Goal: Task Accomplishment & Management: Complete application form

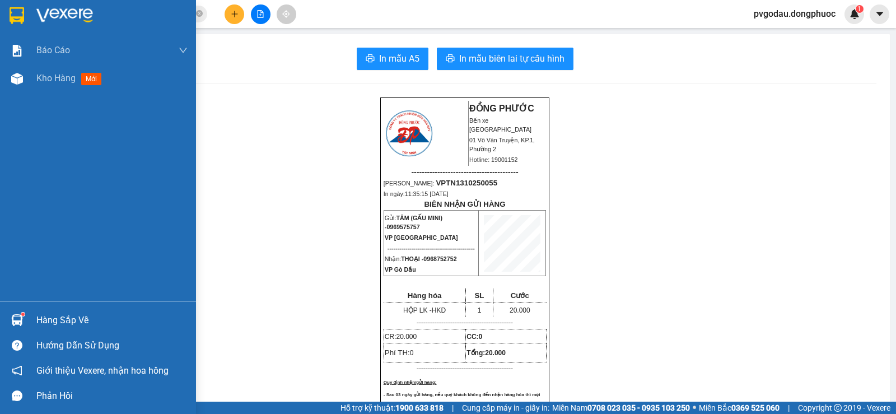
click at [76, 320] on div "Hàng sắp về" at bounding box center [111, 320] width 151 height 17
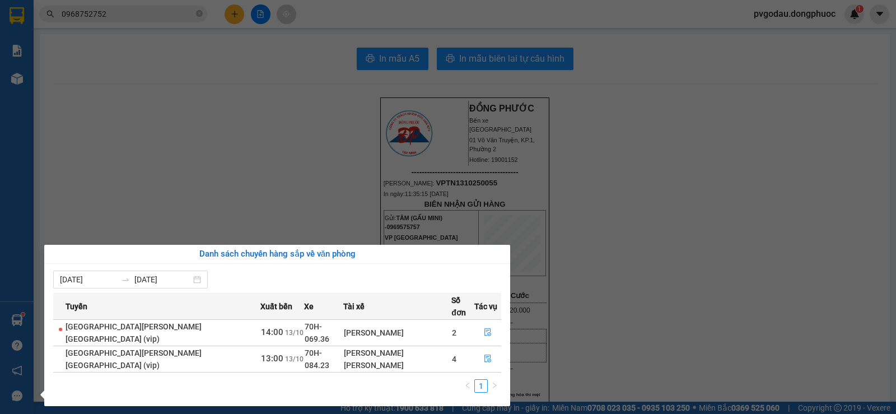
click at [200, 210] on section "Kết quả [PERSON_NAME] ( 2412 ) Bộ lọc Mã ĐH Trạng thái Món hàng Tổng [PERSON_NA…" at bounding box center [448, 207] width 896 height 414
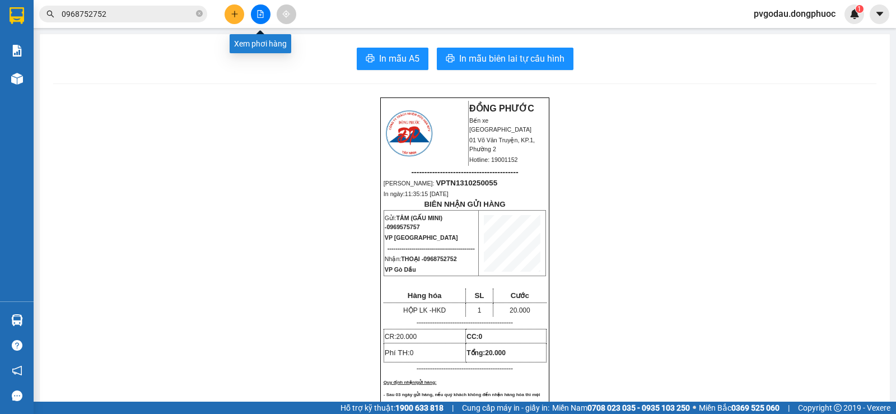
click at [259, 13] on icon "file-add" at bounding box center [260, 14] width 8 height 8
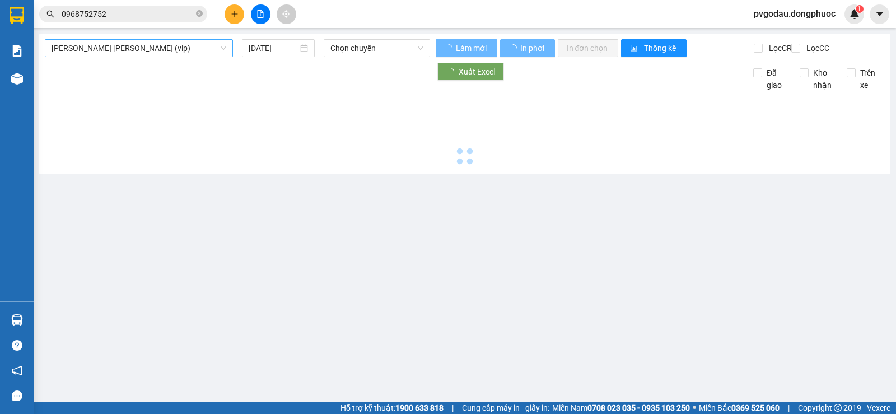
click at [129, 49] on span "[PERSON_NAME] [PERSON_NAME] (vip)" at bounding box center [139, 48] width 175 height 17
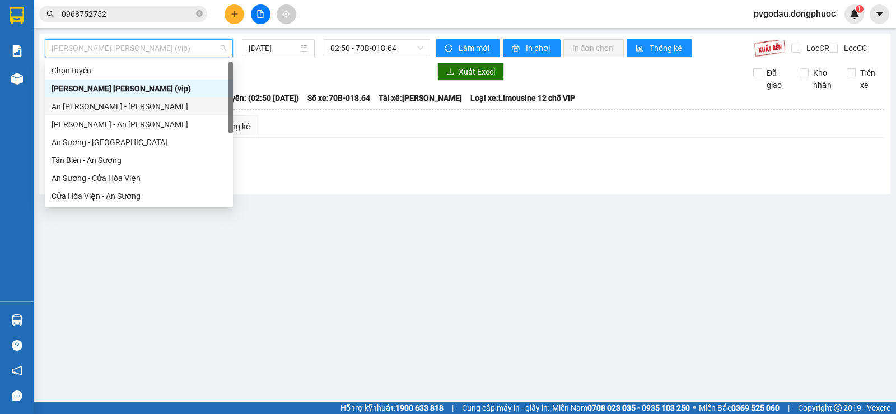
click at [90, 111] on div "An [PERSON_NAME] - [PERSON_NAME]" at bounding box center [139, 106] width 175 height 12
type input "[DATE]"
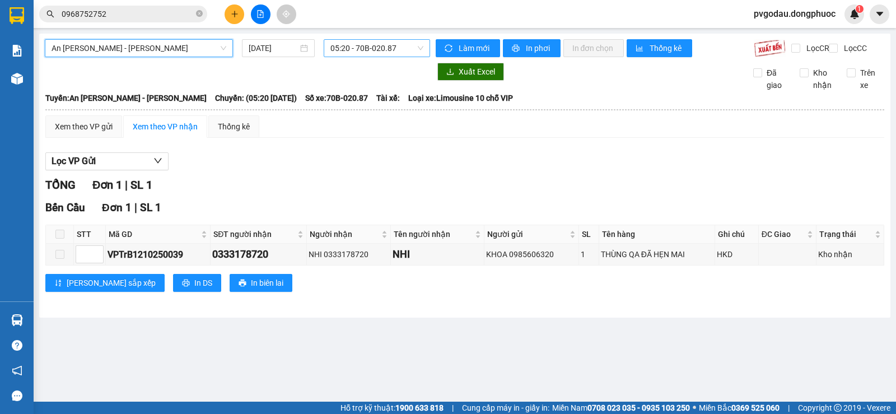
click at [368, 47] on span "05:20 - 70B-020.87" at bounding box center [376, 48] width 92 height 17
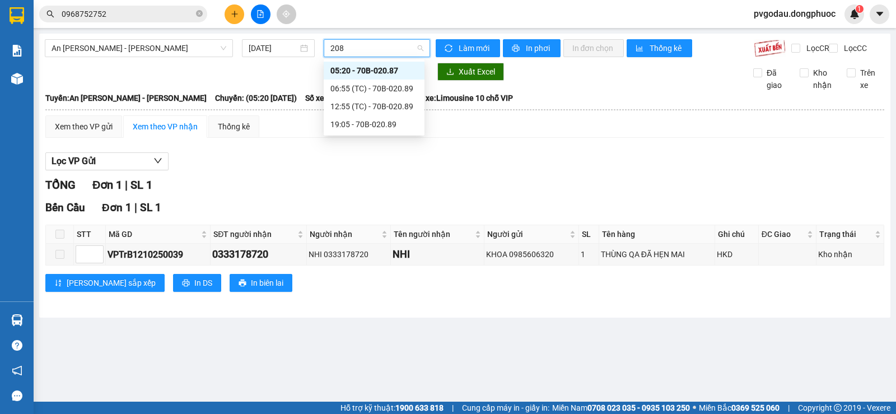
type input "2089"
click at [357, 89] on div "12:55 (TC) - 70B-020.89" at bounding box center [373, 88] width 87 height 12
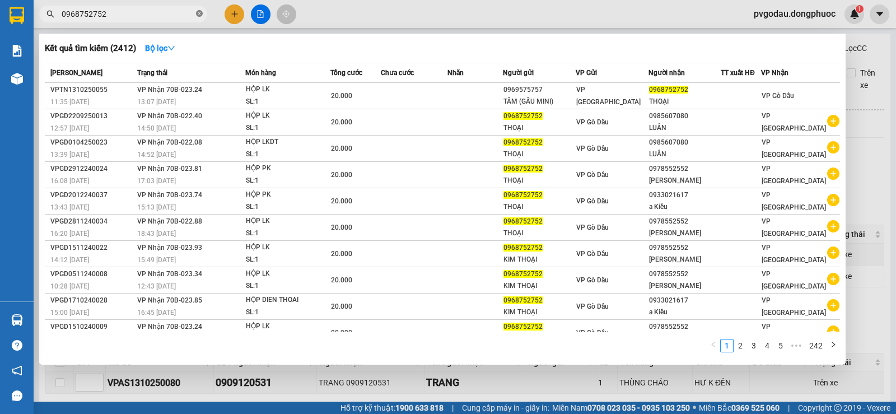
click at [200, 13] on icon "close-circle" at bounding box center [199, 13] width 7 height 7
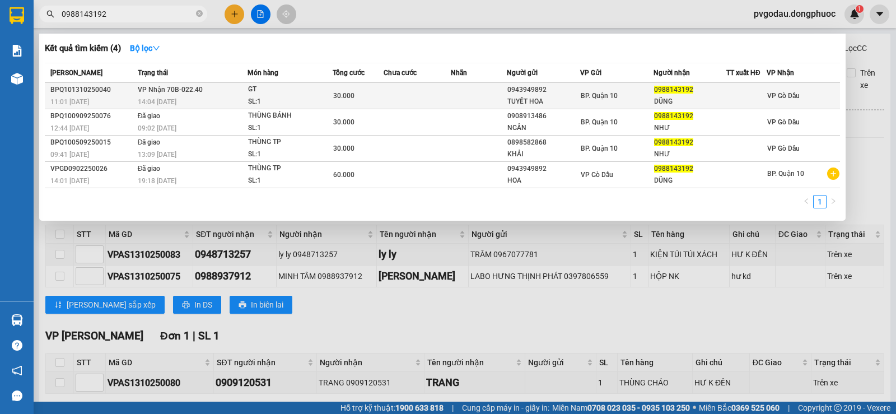
type input "0988143192"
click at [377, 96] on div "30.000" at bounding box center [357, 96] width 49 height 12
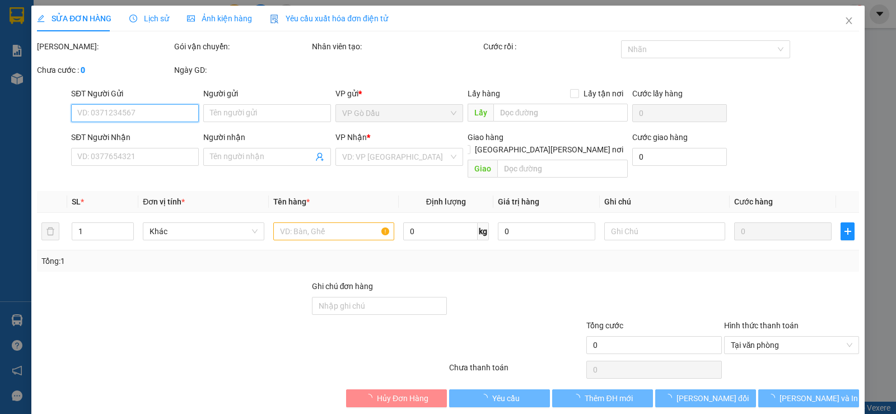
type input "0943949892"
type input "TUYẾT HOA"
type input "0988143192"
type input "DŨNG"
type input "30.000"
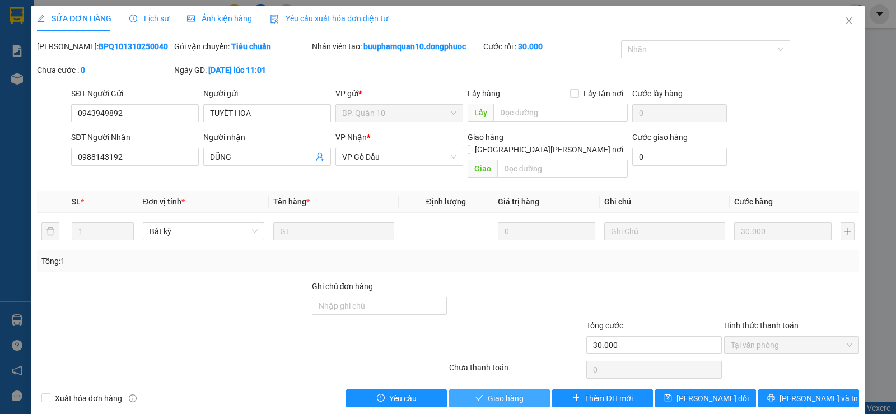
click at [508, 392] on span "Giao hàng" at bounding box center [506, 398] width 36 height 12
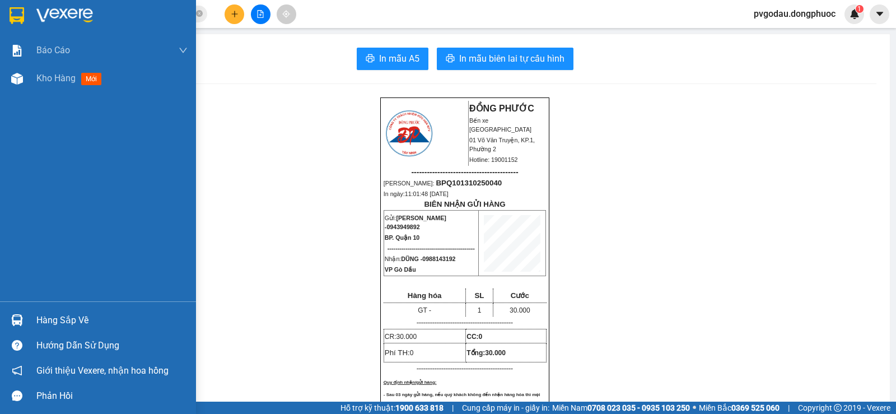
click at [31, 321] on div "Hàng sắp về" at bounding box center [98, 319] width 196 height 25
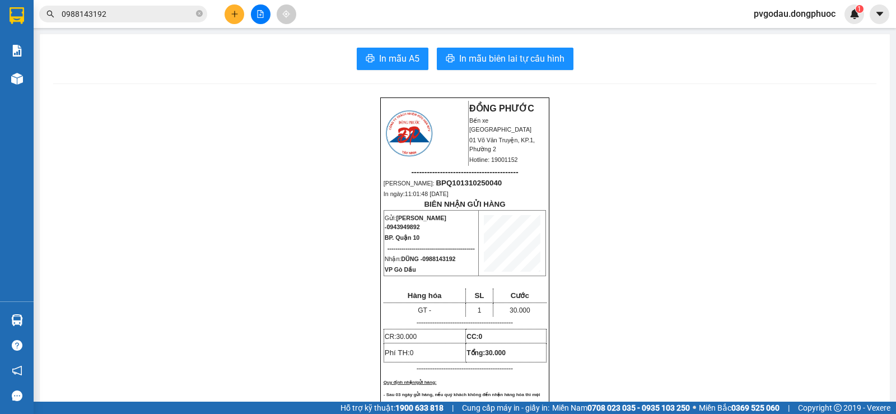
click at [177, 152] on section "Kết quả [PERSON_NAME] ( 4 ) Bộ lọc Mã ĐH Trạng thái Món hàng Tổng [PERSON_NAME]…" at bounding box center [448, 207] width 896 height 414
click at [198, 13] on icon "close-circle" at bounding box center [199, 13] width 7 height 7
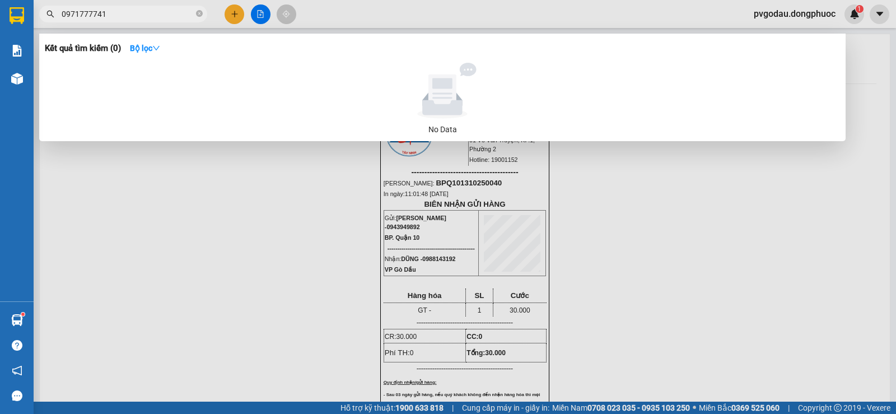
click at [90, 12] on input "0971777741" at bounding box center [128, 14] width 132 height 12
click at [97, 14] on input "097177741" at bounding box center [128, 14] width 132 height 12
click at [127, 13] on input "09717774441" at bounding box center [128, 14] width 132 height 12
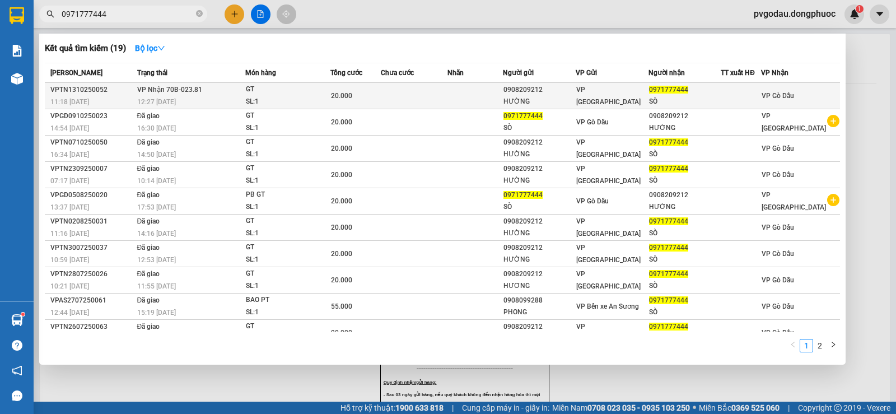
type input "0971777444"
click at [270, 100] on div "SL: 1" at bounding box center [288, 102] width 84 height 12
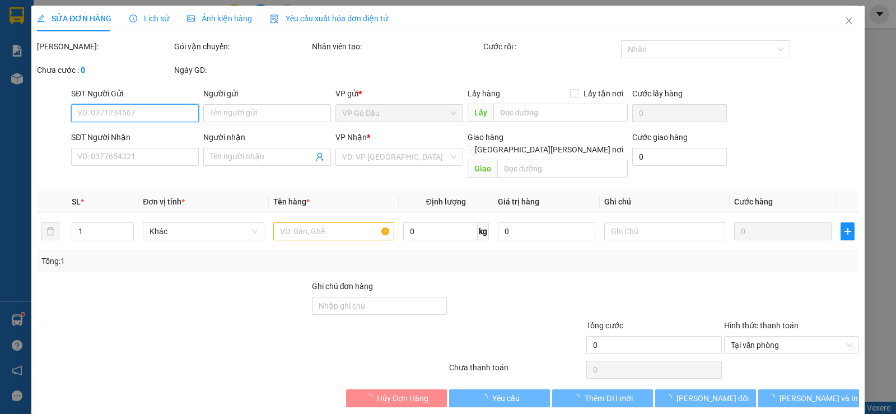
type input "0908209212"
type input "HƯỜNG"
type input "0971777444"
type input "SÒ"
type input "20.000"
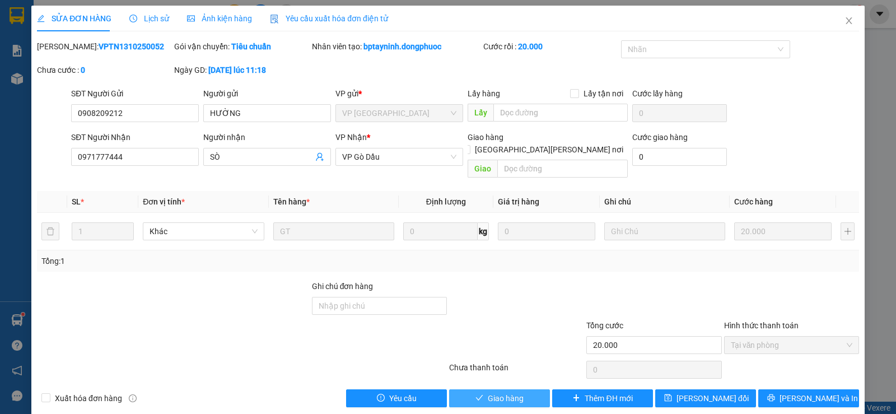
click at [494, 392] on span "Giao hàng" at bounding box center [506, 398] width 36 height 12
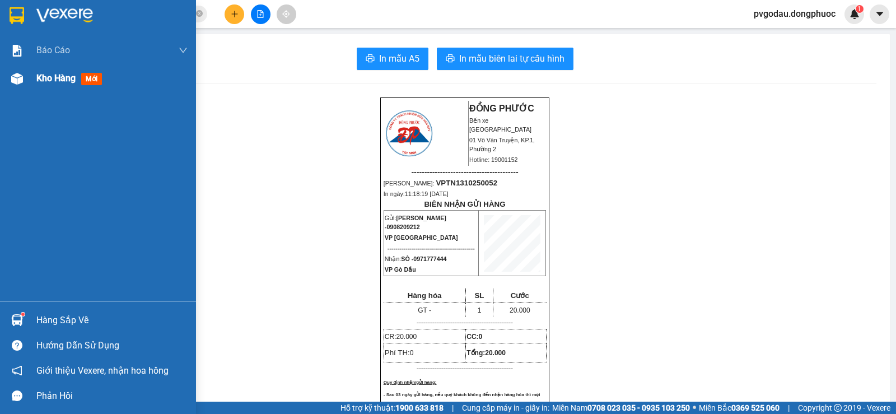
click at [47, 82] on span "Kho hàng" at bounding box center [55, 78] width 39 height 11
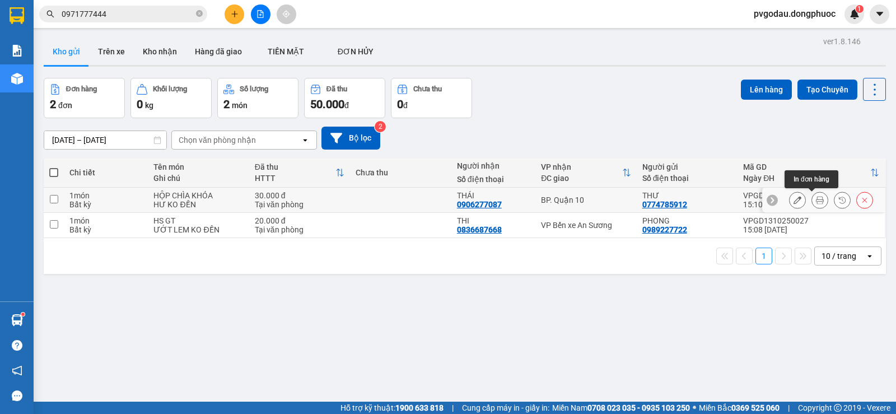
click at [812, 202] on button at bounding box center [820, 200] width 16 height 20
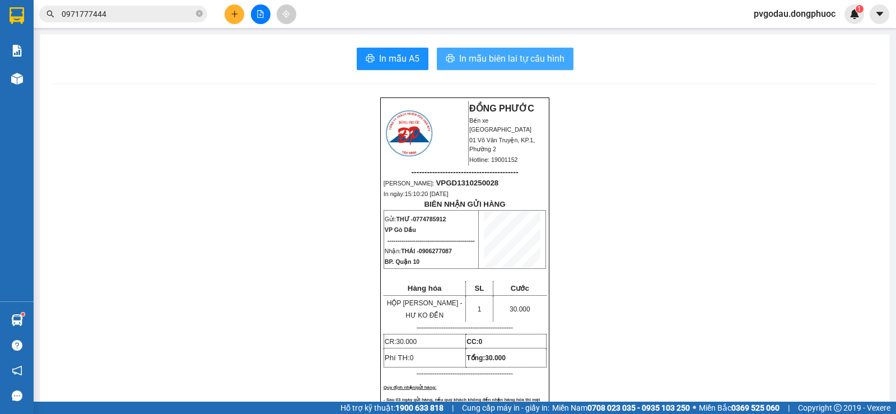
click at [503, 62] on span "In mẫu biên lai tự cấu hình" at bounding box center [511, 59] width 105 height 14
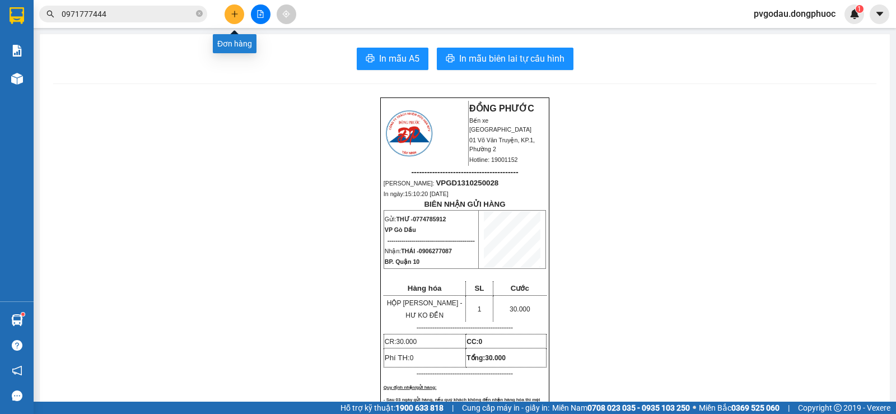
click at [236, 17] on icon "plus" at bounding box center [235, 14] width 8 height 8
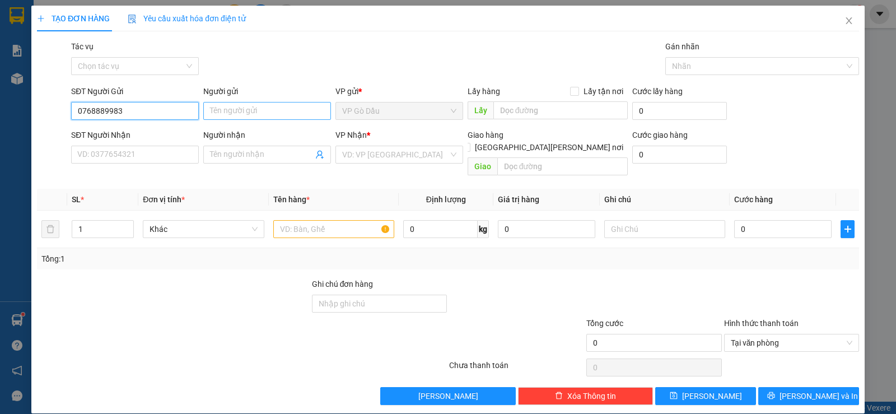
type input "0768889983"
click at [260, 113] on input "Người gửi" at bounding box center [267, 111] width 128 height 18
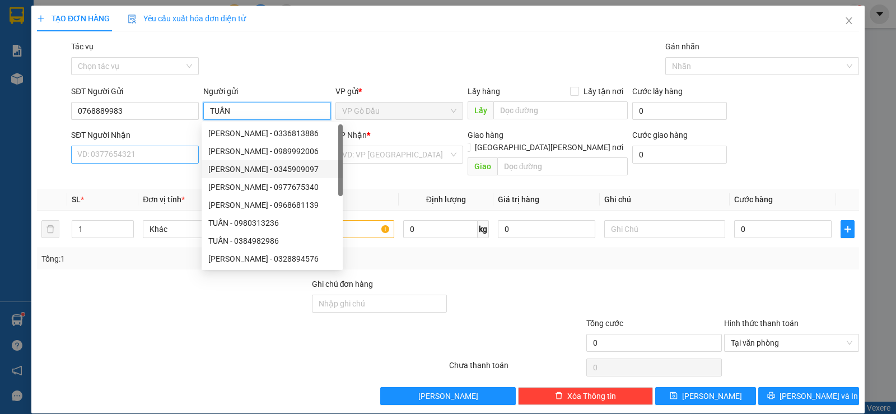
type input "TUẤN"
click at [133, 155] on input "SĐT Người Nhận" at bounding box center [135, 155] width 128 height 18
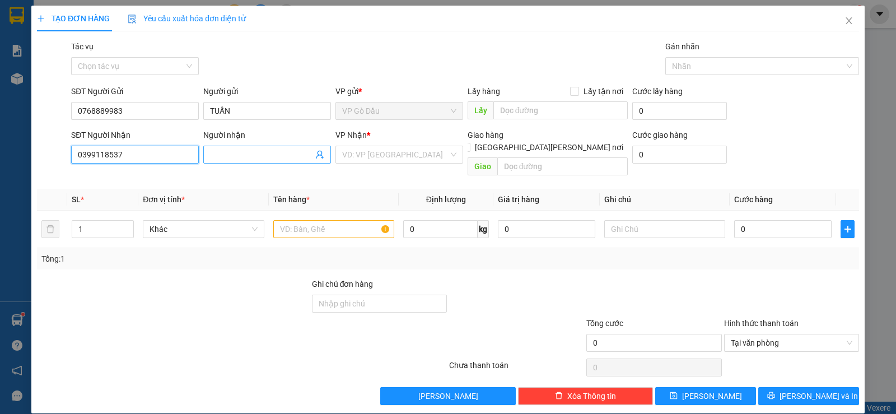
type input "0399118537"
click at [231, 149] on input "Người nhận" at bounding box center [261, 154] width 103 height 12
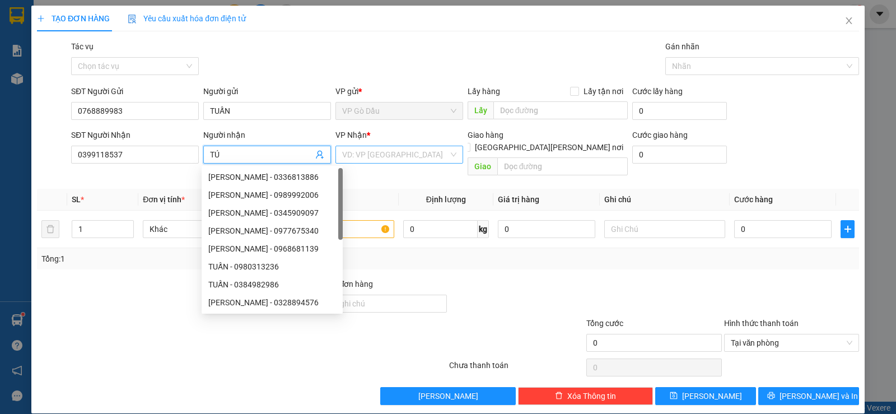
type input "TÚ"
click at [381, 156] on input "search" at bounding box center [395, 154] width 106 height 17
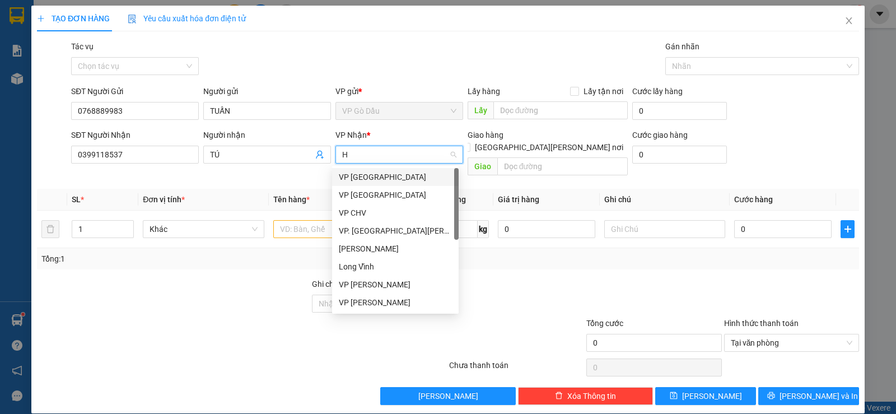
type input "HO"
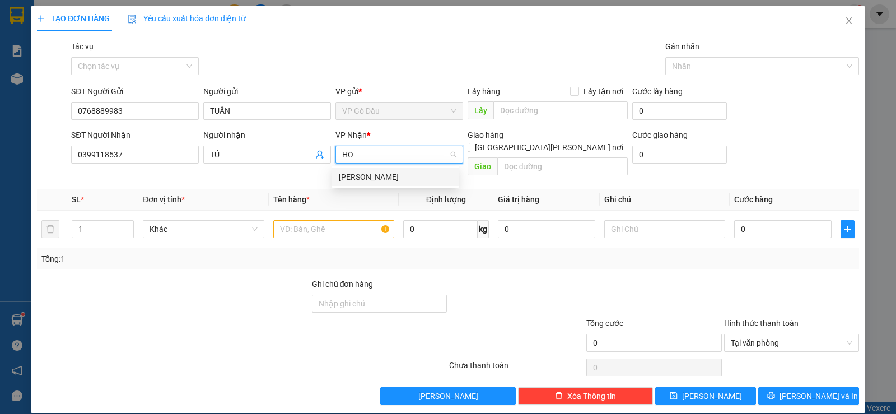
click at [366, 180] on div "[PERSON_NAME]" at bounding box center [395, 177] width 113 height 12
click at [319, 220] on input "text" at bounding box center [333, 229] width 121 height 18
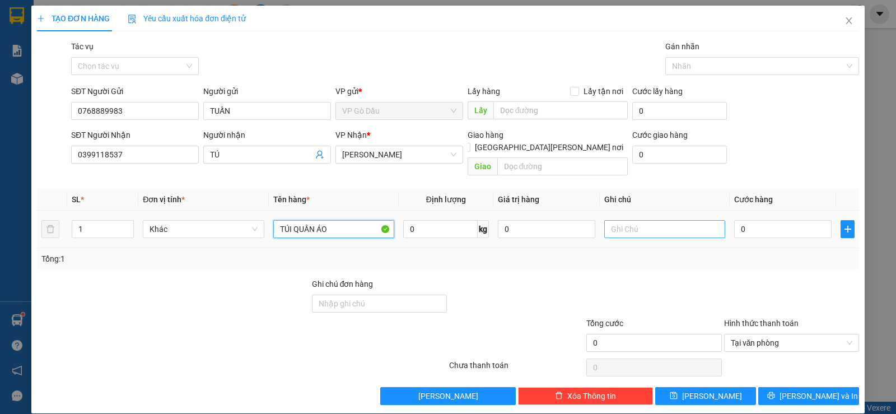
type input "TÚI QUẦN ÁO"
click at [661, 220] on input "text" at bounding box center [664, 229] width 121 height 18
type input "HKĐ"
click at [769, 220] on input "0" at bounding box center [782, 229] width 97 height 18
type input "2"
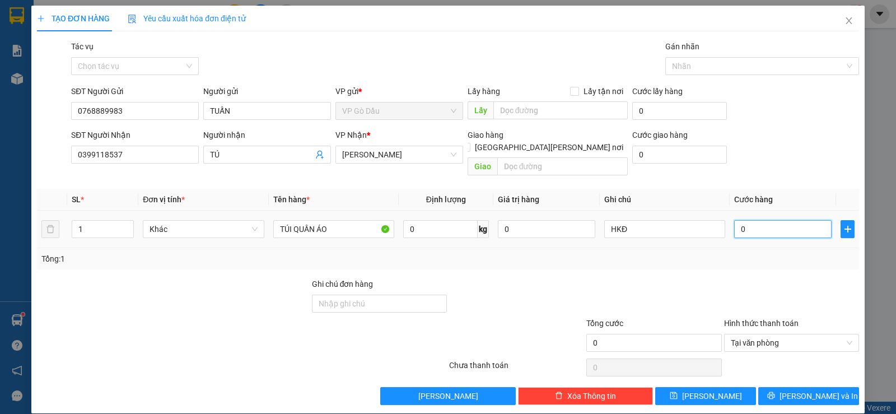
type input "2"
type input "25"
type input "25.000"
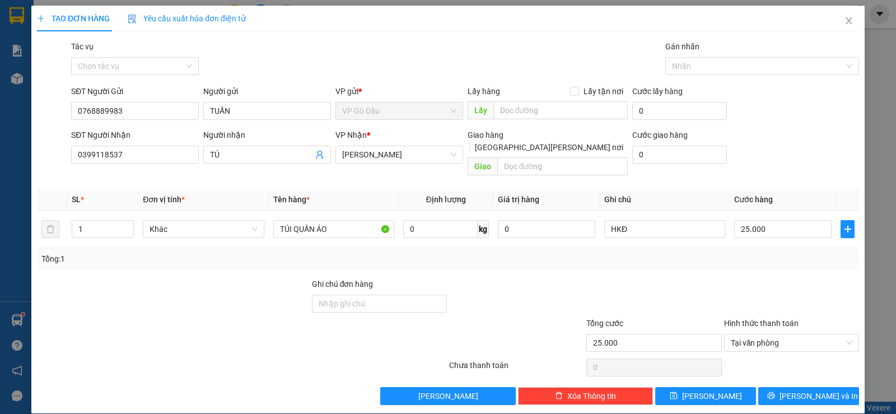
click at [764, 252] on div "Tổng: 1" at bounding box center [447, 258] width 813 height 12
click at [802, 390] on span "[PERSON_NAME] và In" at bounding box center [818, 396] width 78 height 12
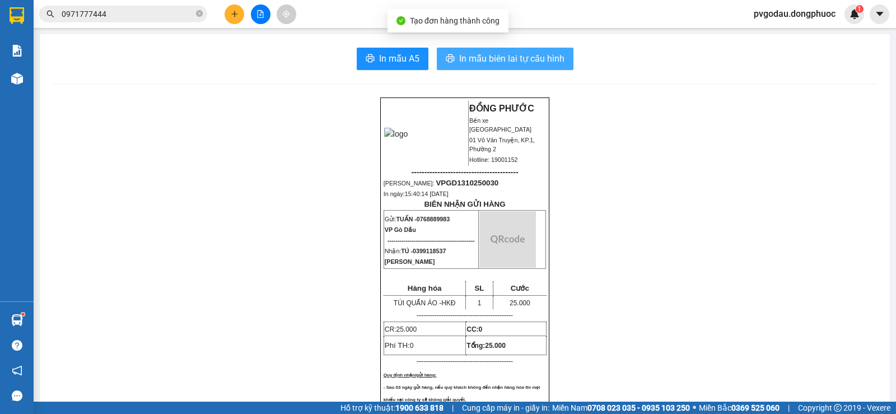
click at [493, 57] on span "In mẫu biên lai tự cấu hình" at bounding box center [511, 59] width 105 height 14
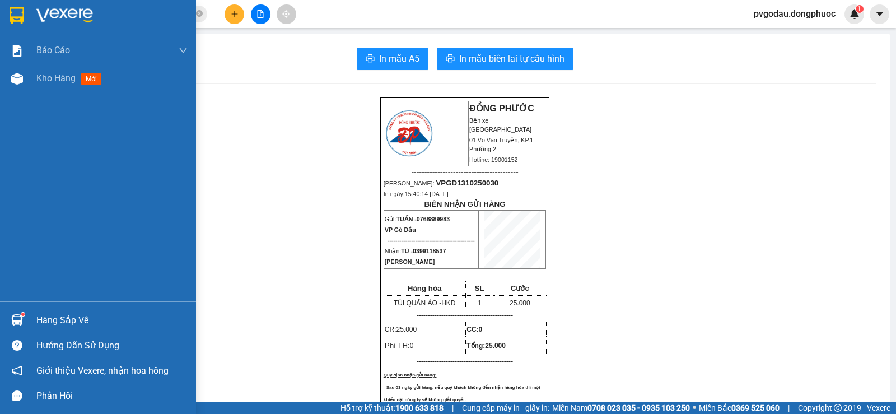
click at [59, 323] on div "Hàng sắp về" at bounding box center [111, 320] width 151 height 17
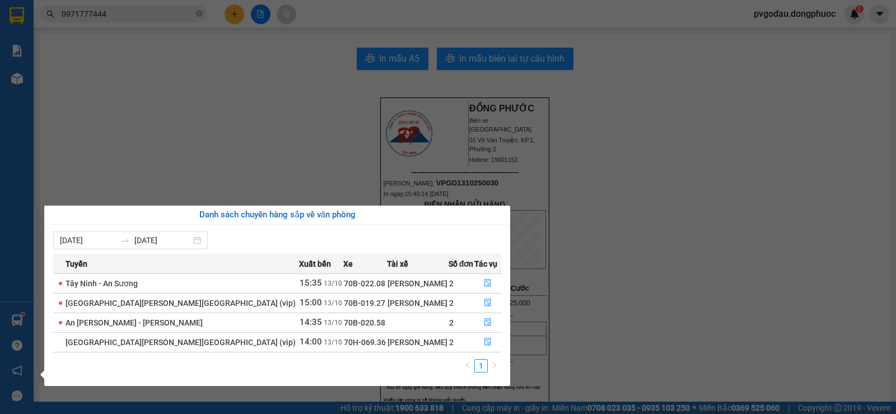
click at [209, 121] on section "Kết quả [PERSON_NAME] ( 19 ) Bộ lọc Mã ĐH Trạng thái Món hàng Tổng [PERSON_NAME…" at bounding box center [448, 207] width 896 height 414
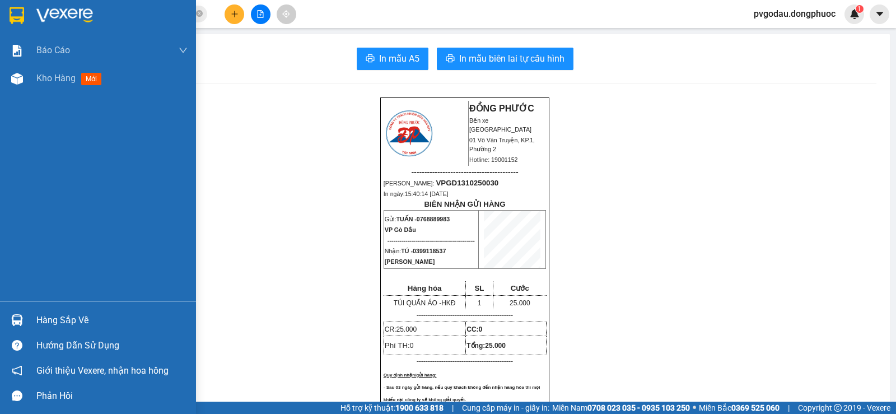
click at [111, 319] on div "Hàng sắp về" at bounding box center [111, 320] width 151 height 17
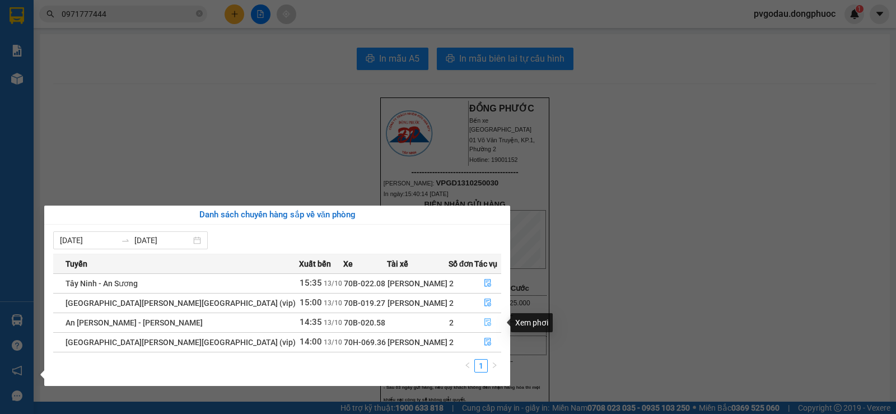
click at [484, 324] on icon "file-done" at bounding box center [488, 322] width 8 height 8
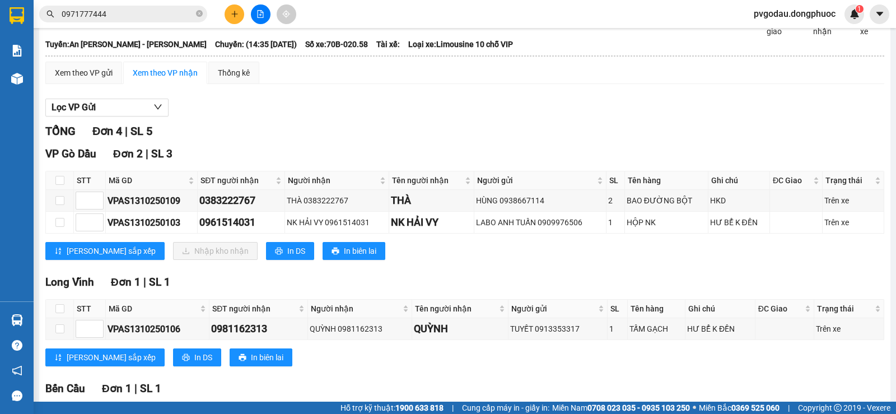
scroll to position [166, 0]
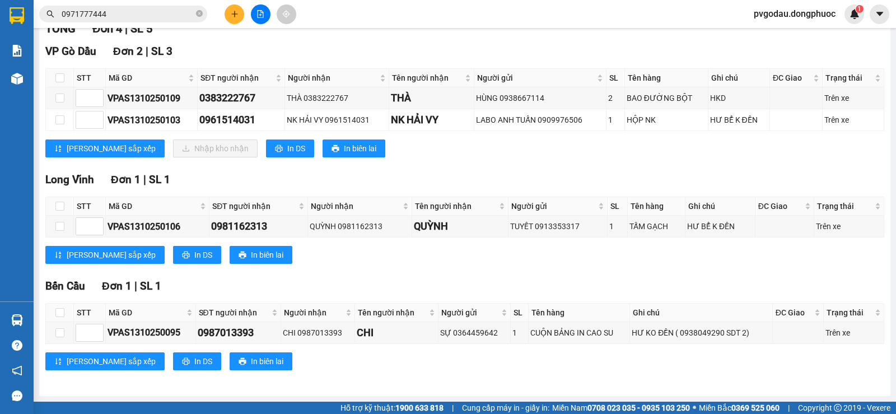
click at [226, 19] on button at bounding box center [234, 14] width 20 height 20
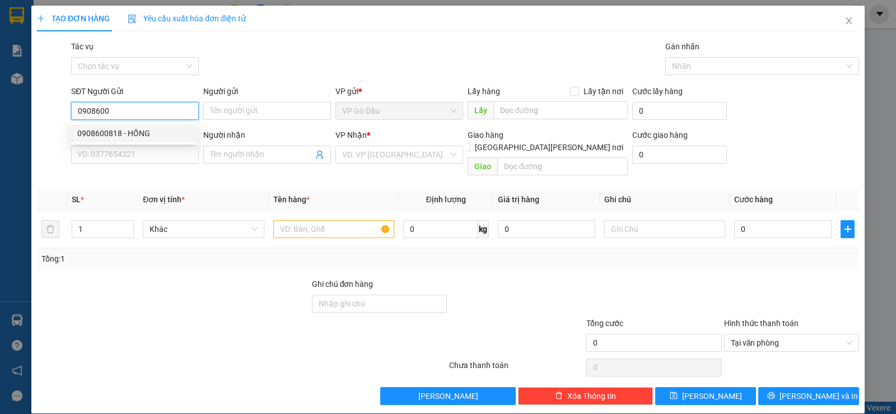
click at [111, 126] on div "0908600818 - HỒNG" at bounding box center [134, 133] width 127 height 18
type input "0908600818"
type input "HỒNG"
type input "0918859934"
type input "DÌ 3 LÙNG"
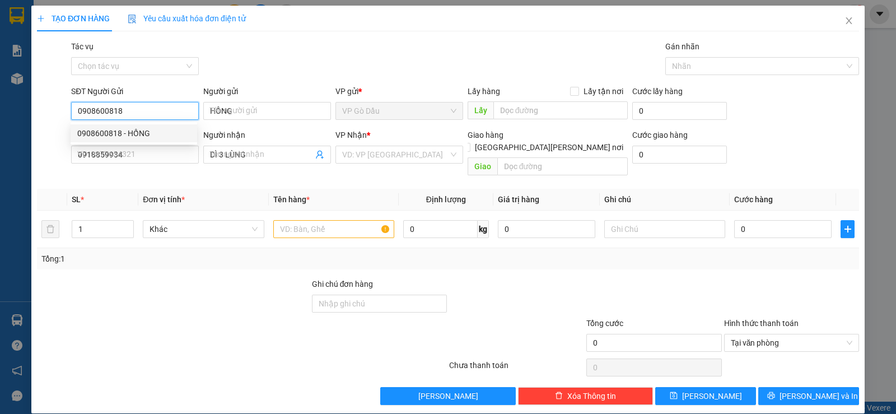
type input "20.000"
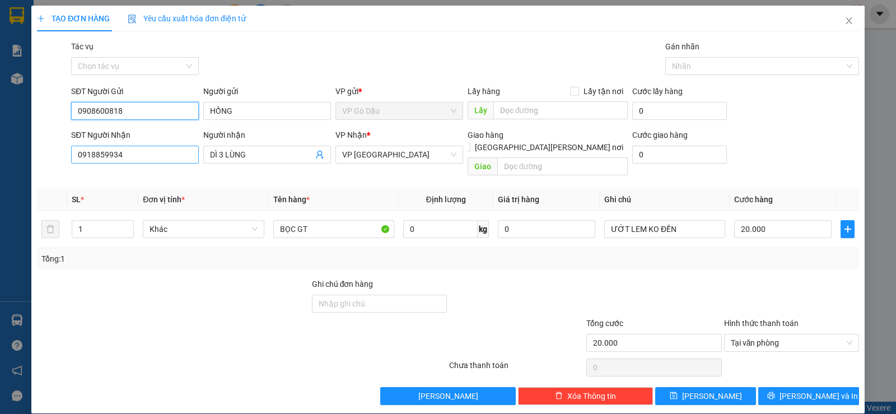
type input "0908600818"
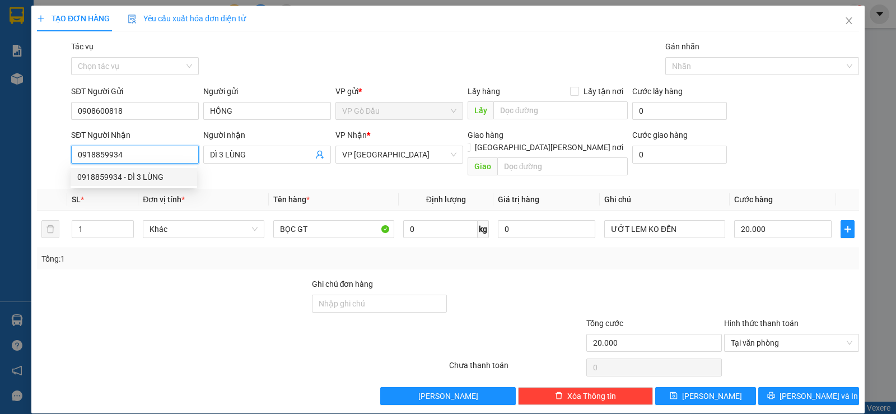
drag, startPoint x: 109, startPoint y: 152, endPoint x: 55, endPoint y: 148, distance: 53.9
click at [55, 148] on div "SĐT Người [PERSON_NAME] 0918859934 Người [PERSON_NAME] DÌ 3 LÙNG [PERSON_NAME] …" at bounding box center [448, 155] width 824 height 52
type input "0918859934"
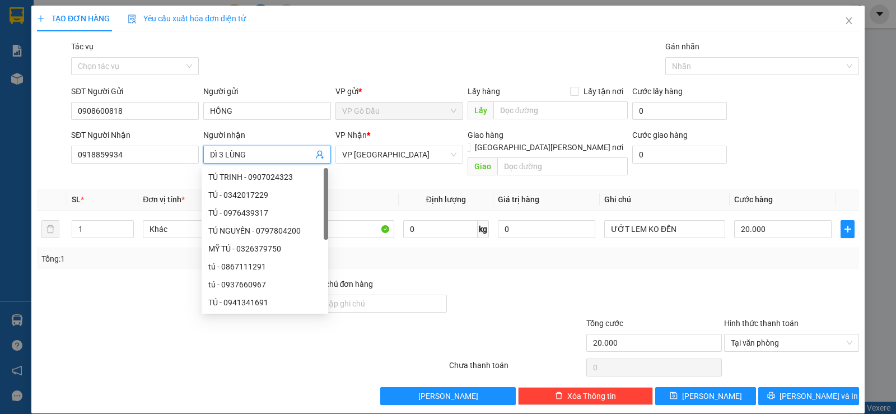
drag, startPoint x: 263, startPoint y: 152, endPoint x: 199, endPoint y: 131, distance: 67.8
click at [198, 138] on div "SĐT Người [PERSON_NAME] 0918859934 Người [PERSON_NAME] DÌ 3 LÙNG [PERSON_NAME] …" at bounding box center [465, 155] width 792 height 52
type input "NGÂN"
click at [432, 252] on div "Tổng: 1" at bounding box center [447, 258] width 813 height 12
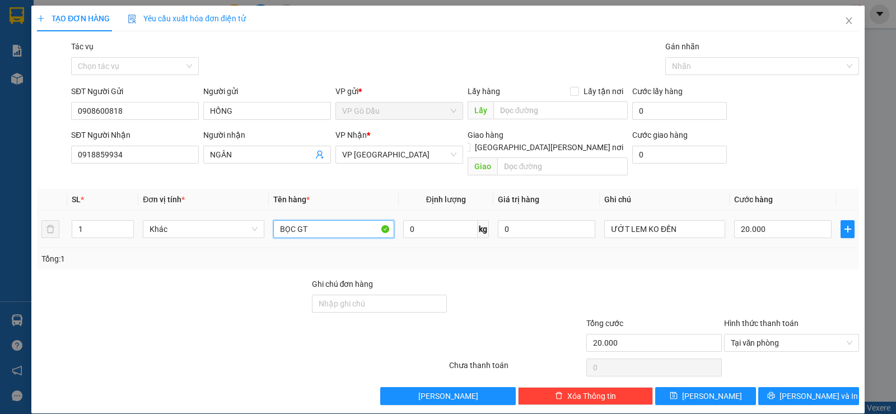
drag, startPoint x: 322, startPoint y: 219, endPoint x: 266, endPoint y: 209, distance: 56.8
click at [269, 210] on td "BỌC GT" at bounding box center [334, 229] width 130 height 38
type input "2 BỌC TP"
drag, startPoint x: 74, startPoint y: 212, endPoint x: 63, endPoint y: 212, distance: 10.6
click at [63, 212] on tr "1 Khác 2 BỌC TP 0 kg 0 ƯỚT LEM KO ĐỀN 20.000" at bounding box center [448, 229] width 822 height 38
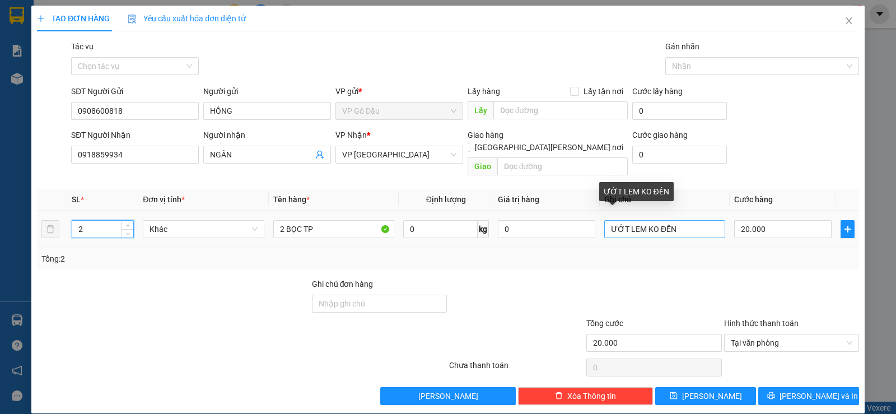
type input "2"
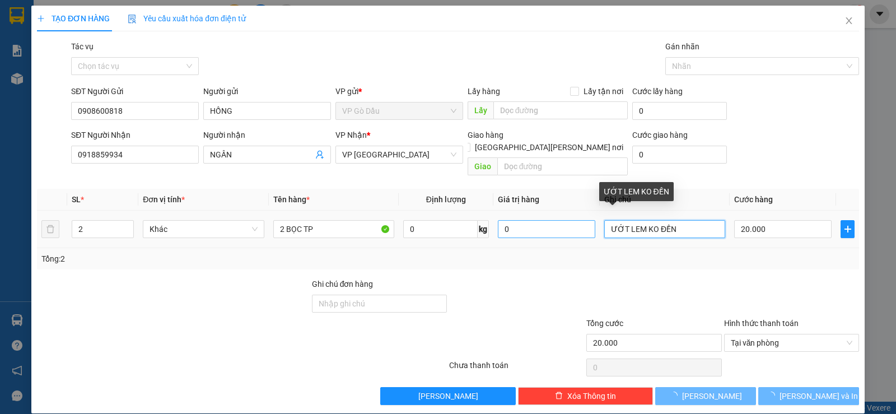
type input "0"
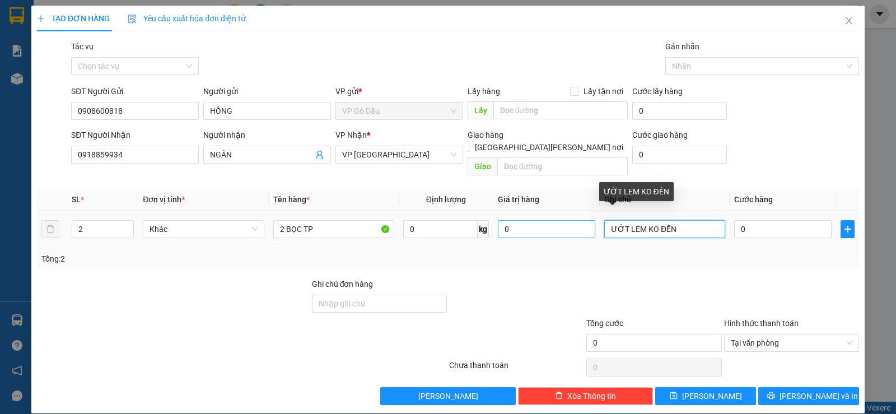
drag, startPoint x: 639, startPoint y: 218, endPoint x: 573, endPoint y: 212, distance: 66.9
click at [573, 212] on tr "2 Khác 2 BỌC TP 0 kg 0 ƯỚT LEM KO ĐỀN 0" at bounding box center [448, 229] width 822 height 38
type input "HƯ KO ĐỀN"
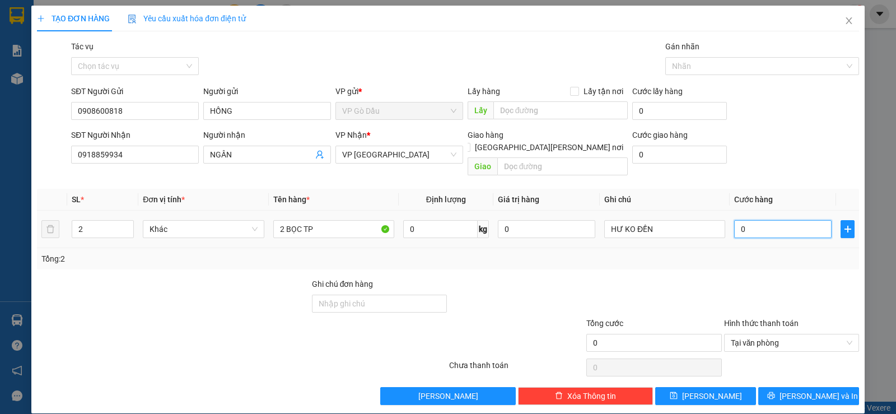
type input "4"
type input "45"
click at [762, 252] on div "Tổng: 2" at bounding box center [447, 258] width 813 height 12
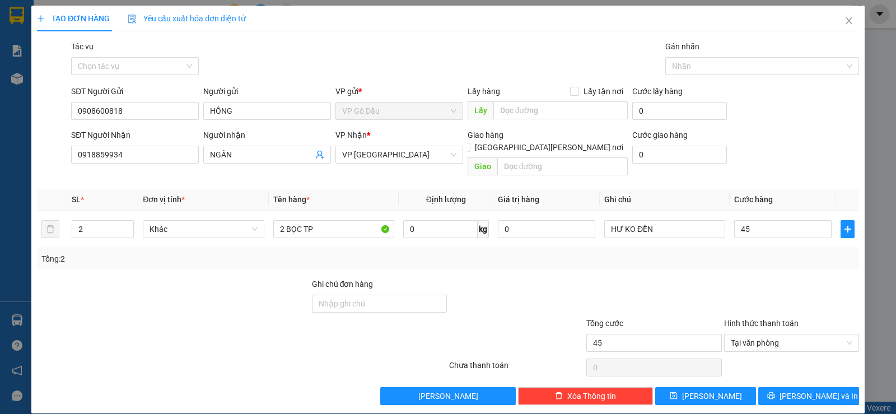
type input "45.000"
click at [801, 390] on span "[PERSON_NAME] và In" at bounding box center [818, 396] width 78 height 12
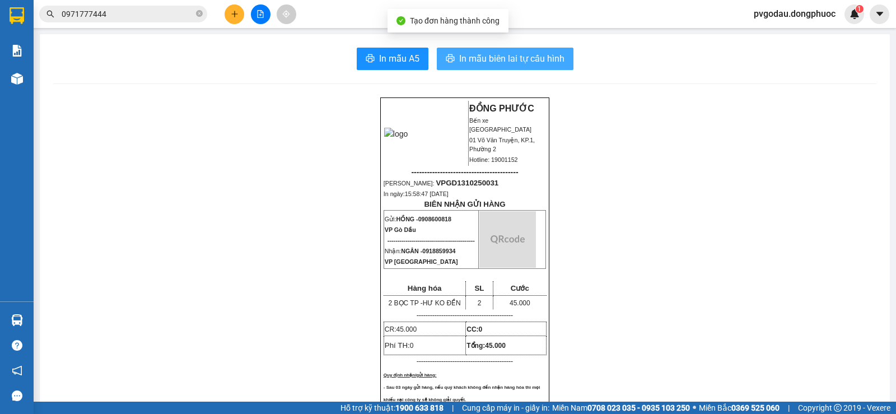
click at [497, 60] on span "In mẫu biên lai tự cấu hình" at bounding box center [511, 59] width 105 height 14
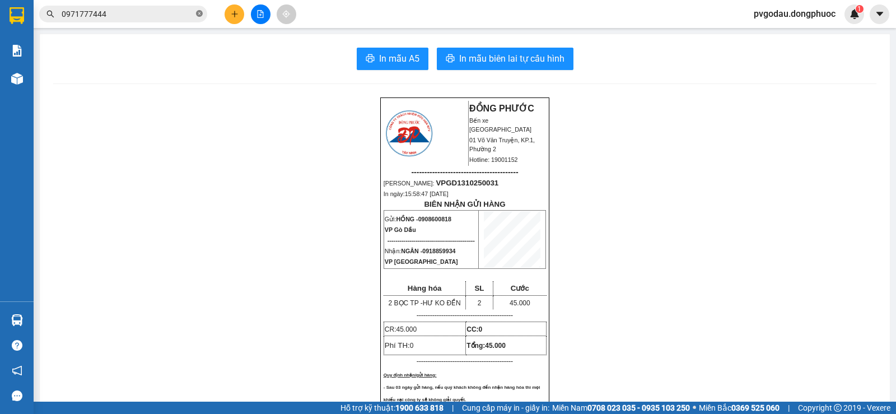
click at [199, 16] on icon "close-circle" at bounding box center [199, 13] width 7 height 7
type input "0"
click at [236, 17] on icon "plus" at bounding box center [235, 14] width 8 height 8
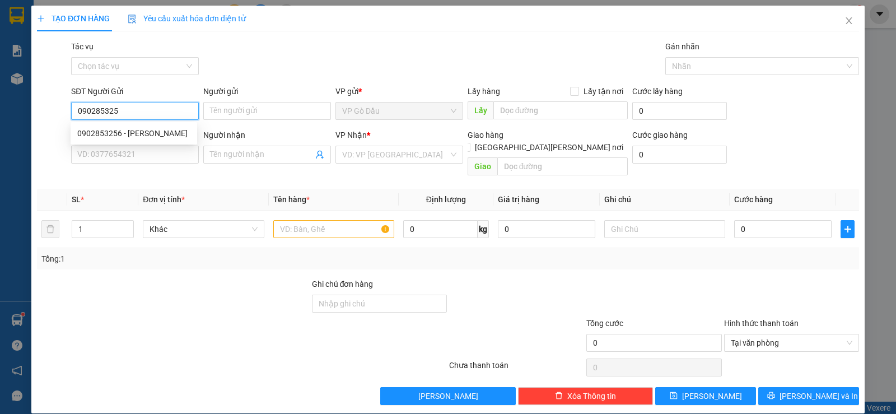
type input "0902853256"
click at [136, 128] on div "0902853256 - [PERSON_NAME]" at bounding box center [133, 133] width 113 height 12
type input "THÀNH"
type input "0785112113"
type input "LĨNH"
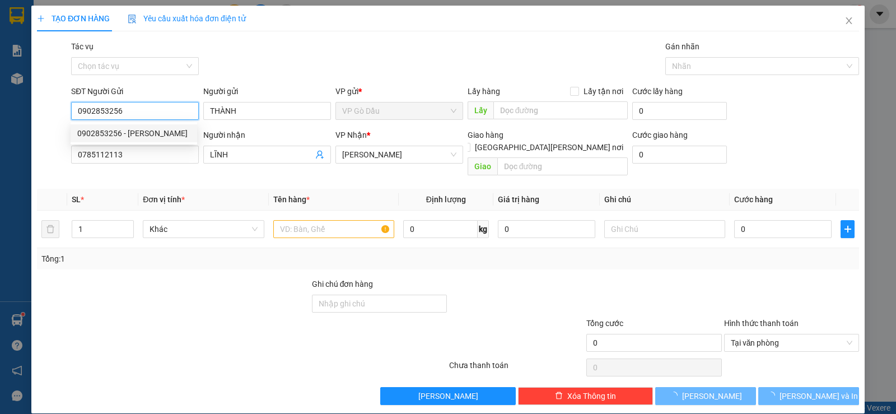
type input "20.000"
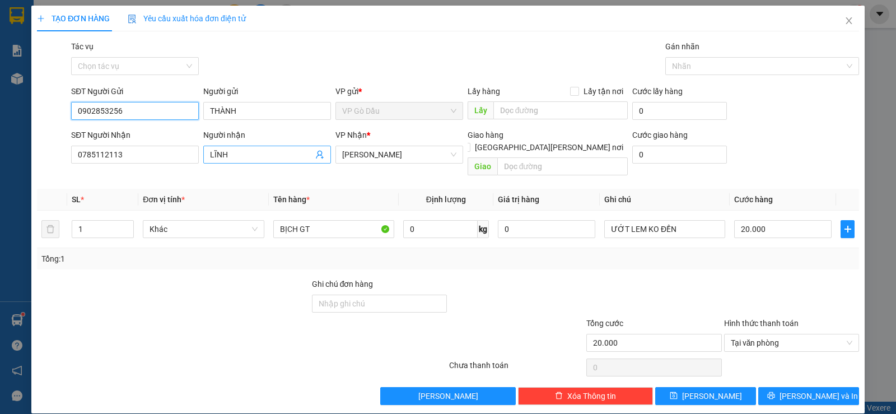
type input "0902853256"
click at [316, 158] on icon "user-add" at bounding box center [319, 154] width 9 height 9
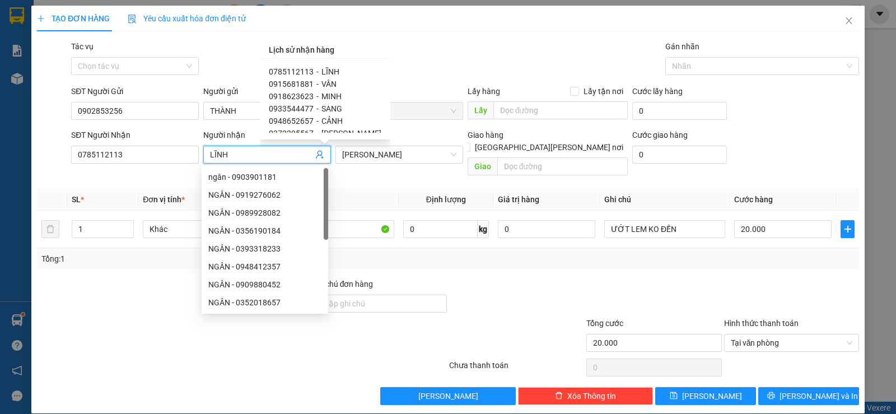
click at [312, 110] on div "0933544477 - SANG" at bounding box center [325, 108] width 113 height 12
type input "0933544477"
type input "SANG"
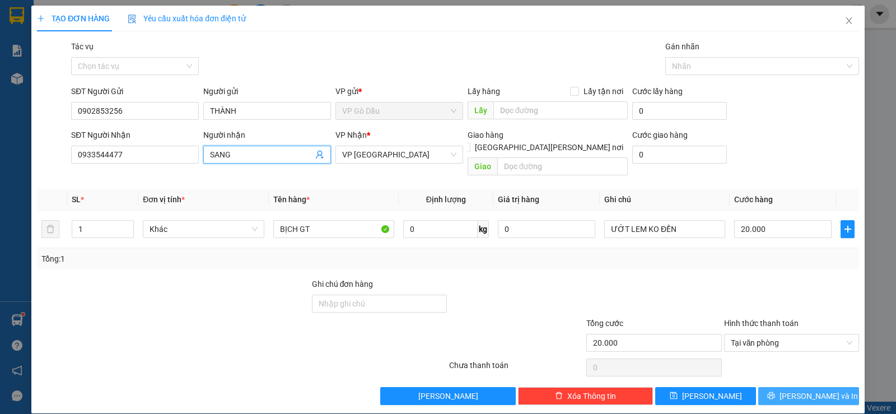
click at [793, 390] on span "[PERSON_NAME] và In" at bounding box center [818, 396] width 78 height 12
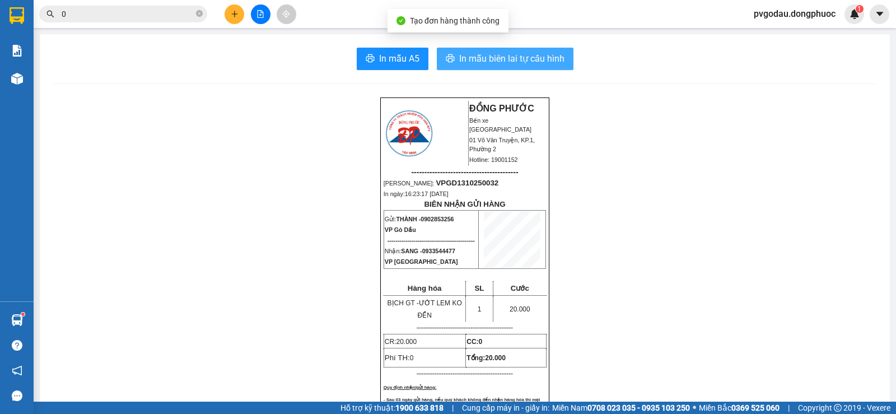
click at [500, 59] on span "In mẫu biên lai tự cấu hình" at bounding box center [511, 59] width 105 height 14
